Goal: Task Accomplishment & Management: Manage account settings

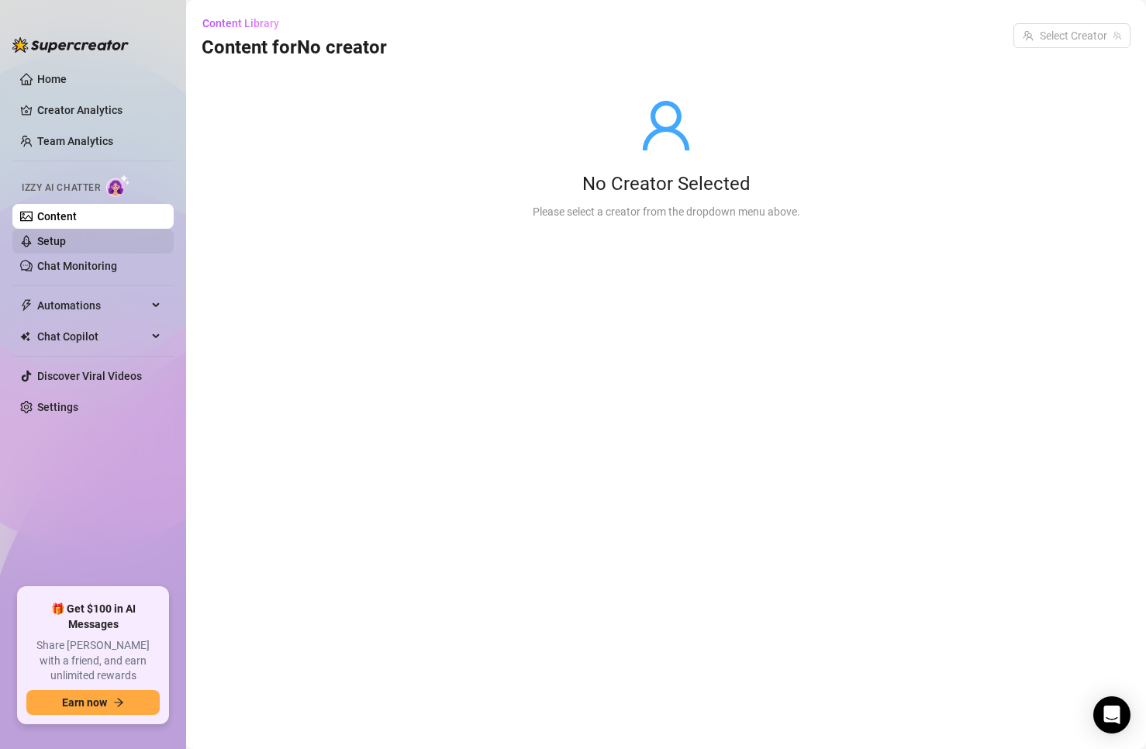
click at [66, 244] on link "Setup" at bounding box center [51, 241] width 29 height 12
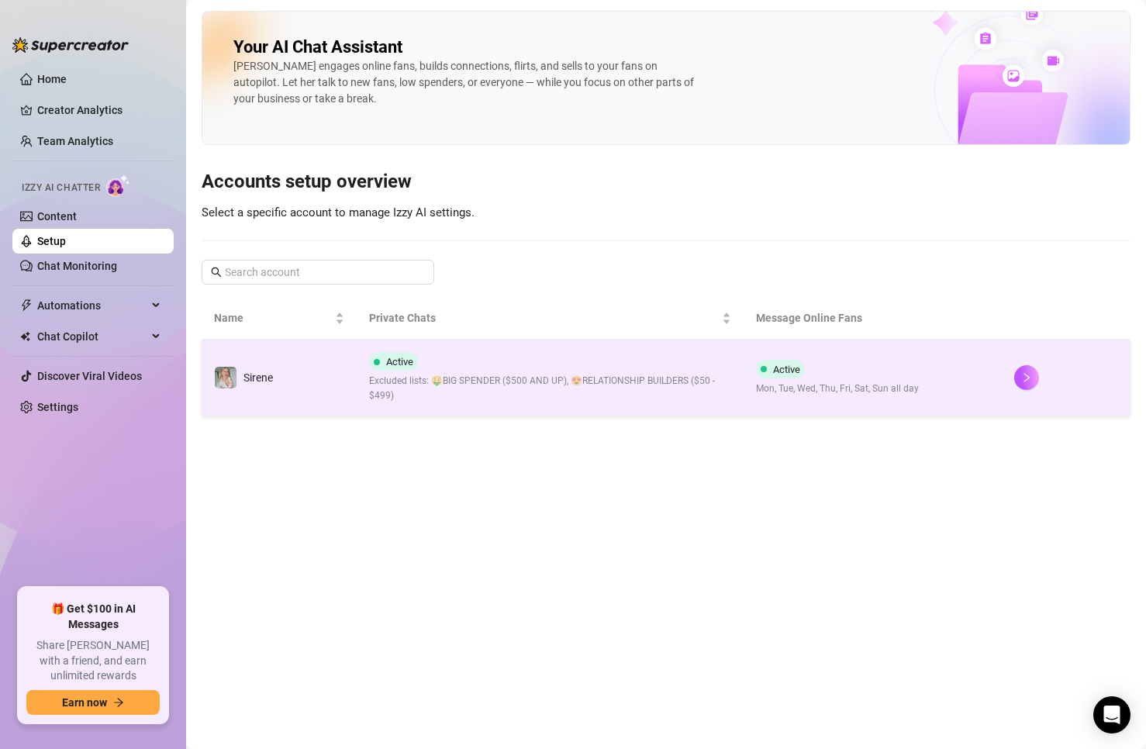
click at [307, 362] on td "Sirene" at bounding box center [279, 377] width 155 height 77
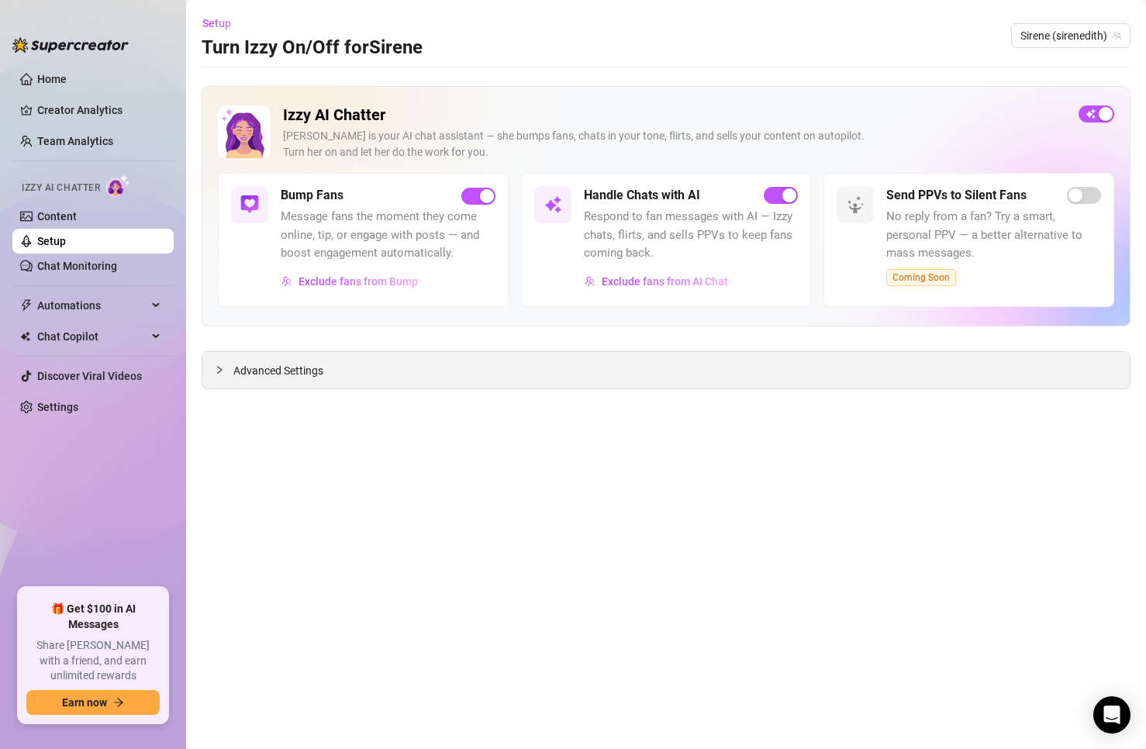
click at [302, 371] on span "Advanced Settings" at bounding box center [278, 370] width 90 height 17
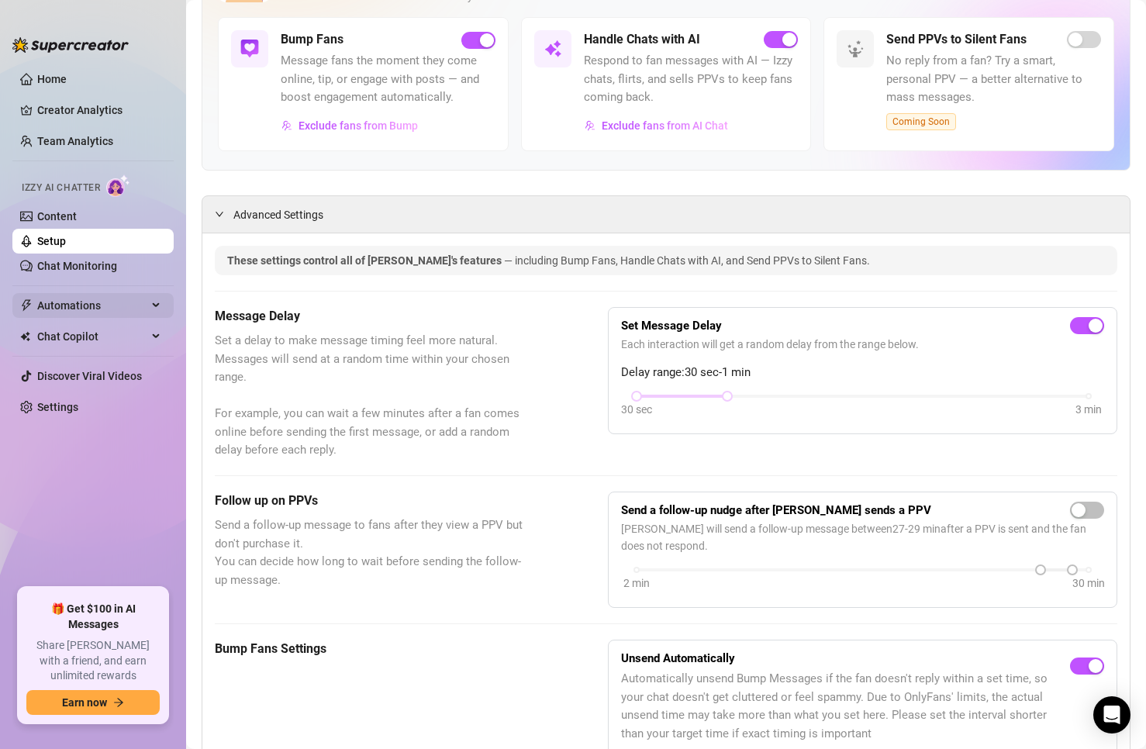
scroll to position [155, 0]
click at [91, 266] on link "Chat Monitoring" at bounding box center [77, 266] width 80 height 12
